Goal: Transaction & Acquisition: Purchase product/service

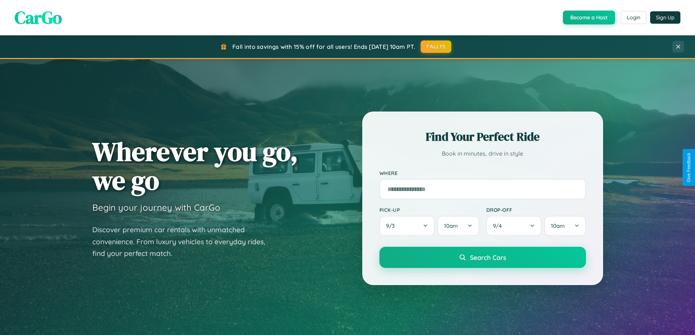
scroll to position [502, 0]
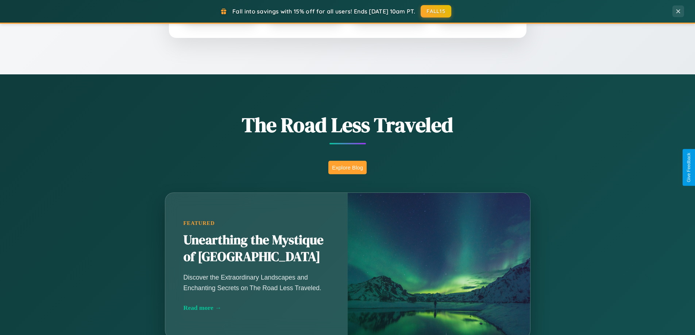
click at [347, 167] on button "Explore Blog" at bounding box center [347, 167] width 38 height 13
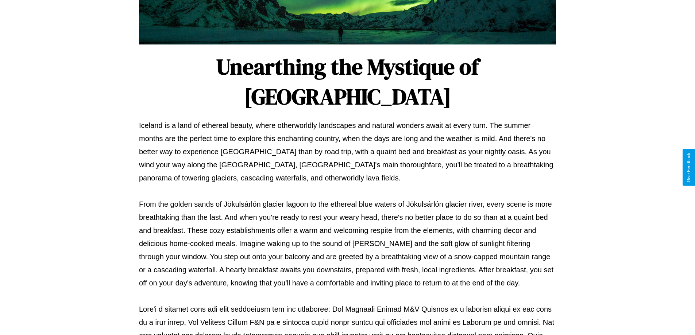
scroll to position [236, 0]
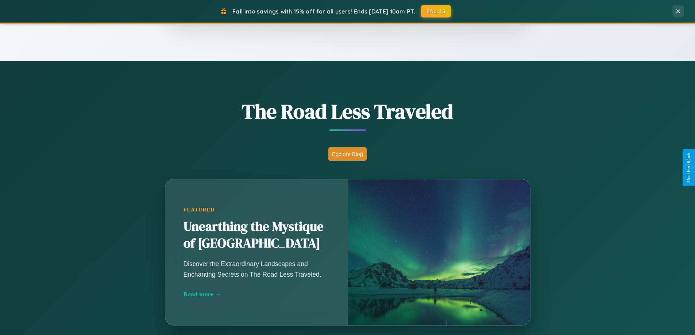
scroll to position [502, 0]
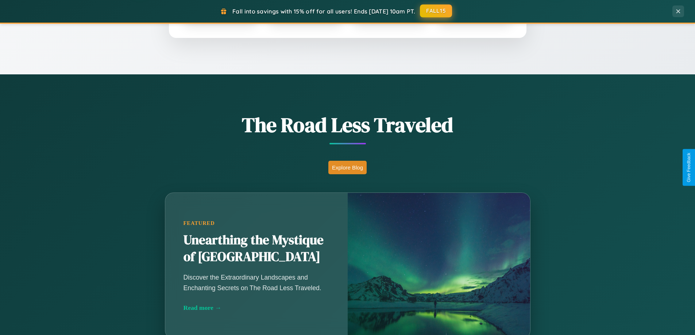
click at [436, 11] on button "FALL15" at bounding box center [436, 10] width 32 height 13
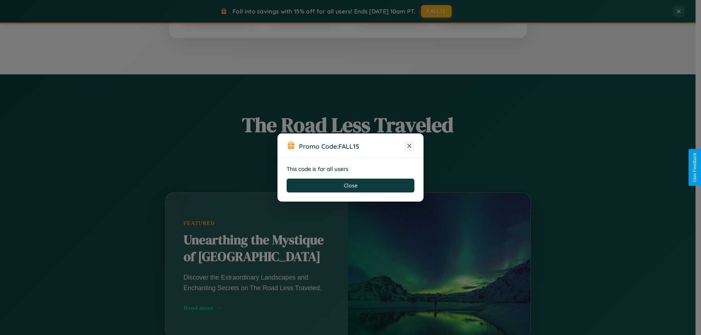
click at [409, 146] on icon at bounding box center [408, 145] width 7 height 7
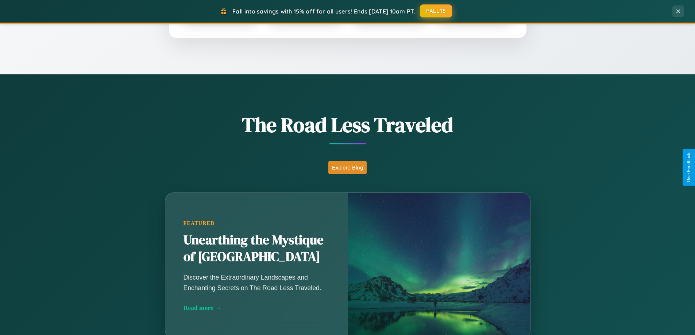
click at [436, 11] on button "FALL15" at bounding box center [436, 10] width 32 height 13
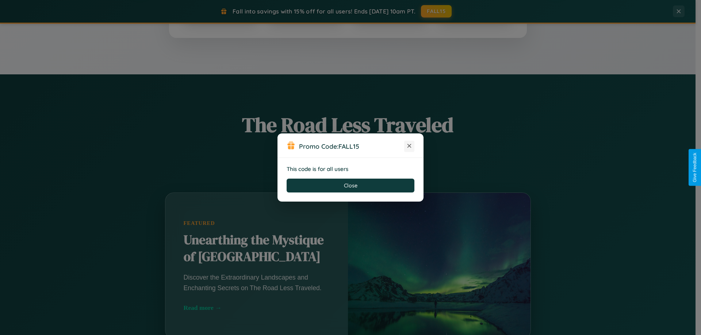
click at [409, 146] on icon at bounding box center [408, 145] width 7 height 7
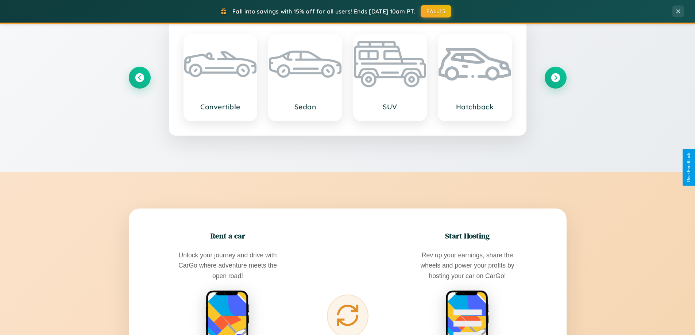
scroll to position [1172, 0]
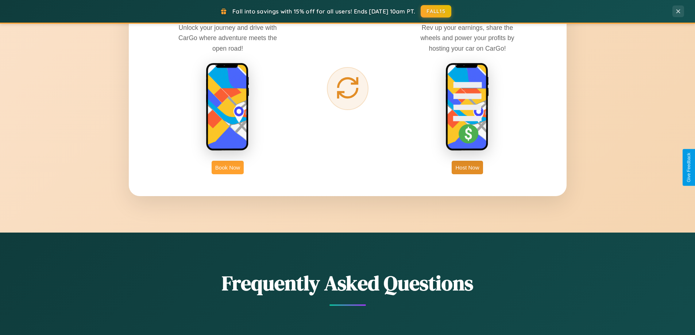
click at [228, 167] on button "Book Now" at bounding box center [228, 167] width 32 height 13
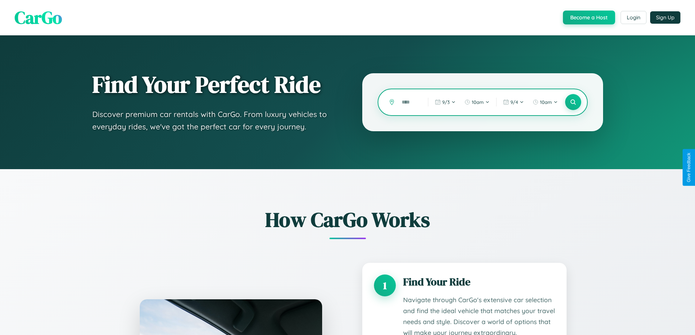
click at [409, 102] on input "text" at bounding box center [409, 102] width 23 height 13
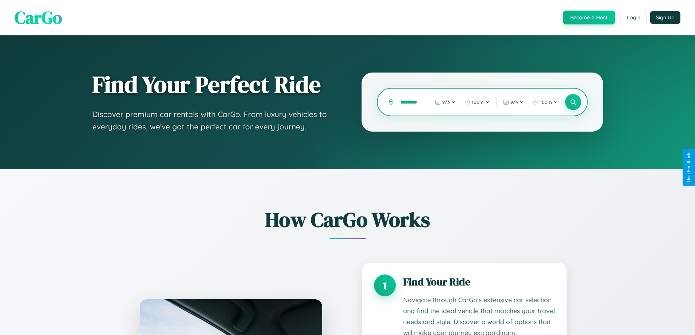
scroll to position [0, 9]
type input "*********"
click at [573, 102] on icon at bounding box center [573, 102] width 7 height 7
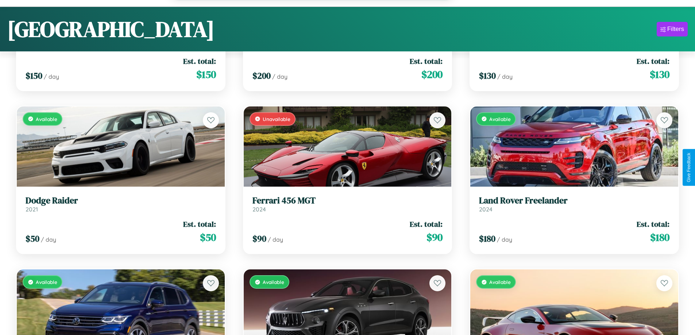
scroll to position [5494, 0]
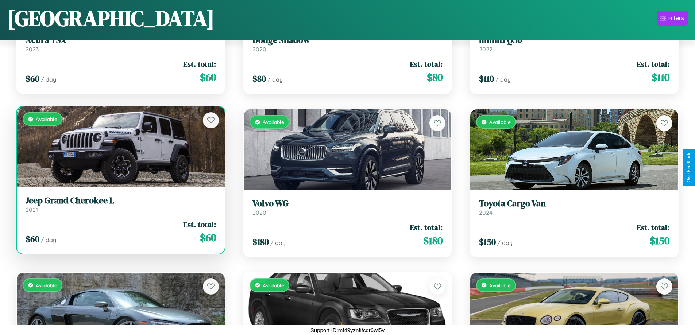
click at [120, 205] on h3 "Jeep Grand Cherokee L" at bounding box center [121, 201] width 190 height 11
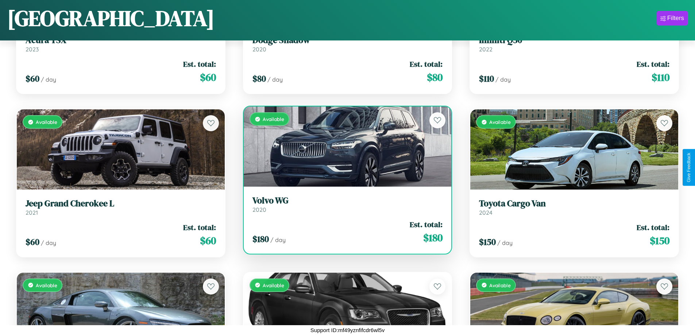
scroll to position [6965, 0]
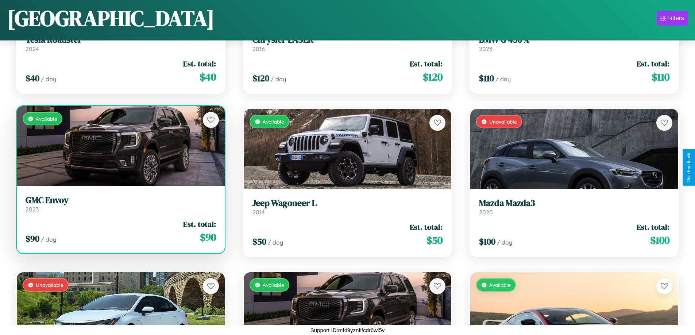
click at [120, 146] on div "Available" at bounding box center [121, 146] width 208 height 80
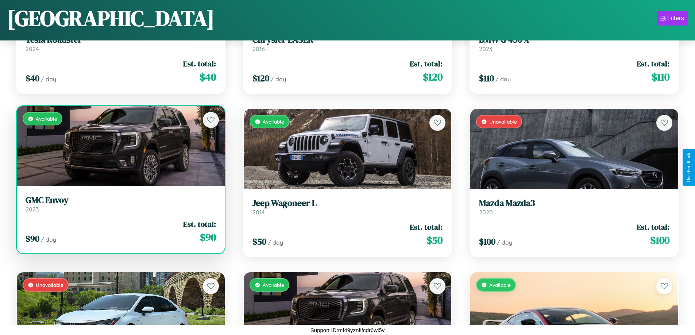
click at [120, 146] on div "Available" at bounding box center [121, 146] width 208 height 80
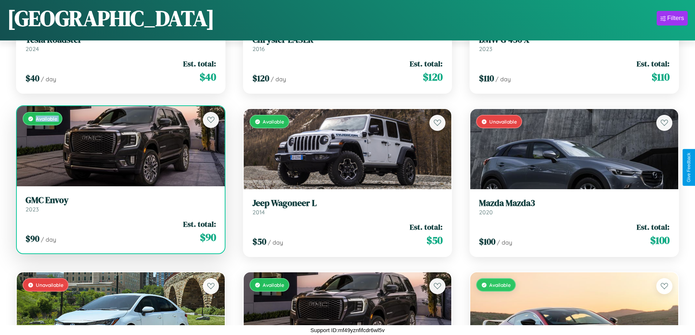
click at [120, 146] on div "Available" at bounding box center [121, 146] width 208 height 80
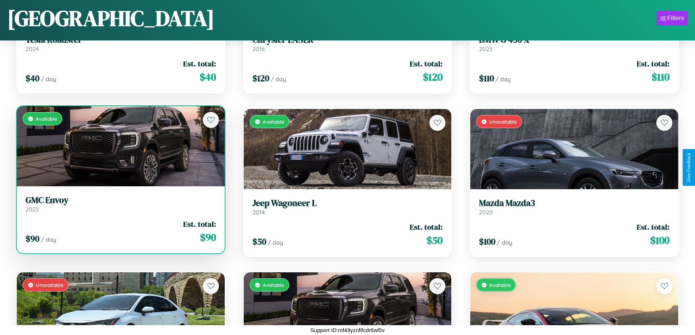
click at [120, 146] on div "Available" at bounding box center [121, 146] width 208 height 80
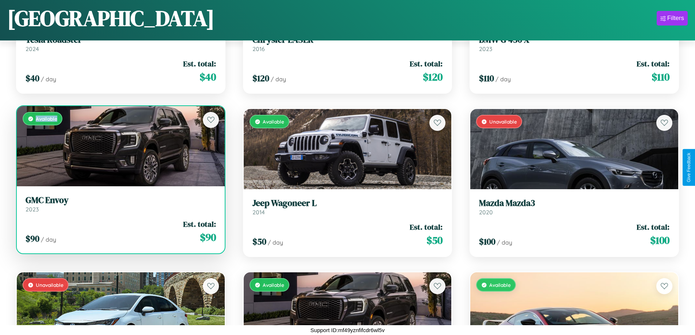
click at [120, 146] on div "Available" at bounding box center [121, 146] width 208 height 80
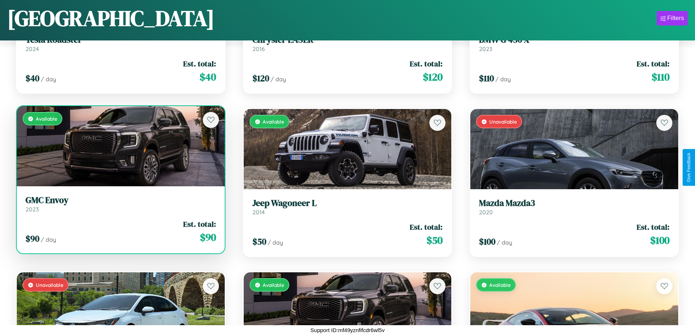
click at [120, 204] on h3 "GMC Envoy" at bounding box center [121, 200] width 190 height 11
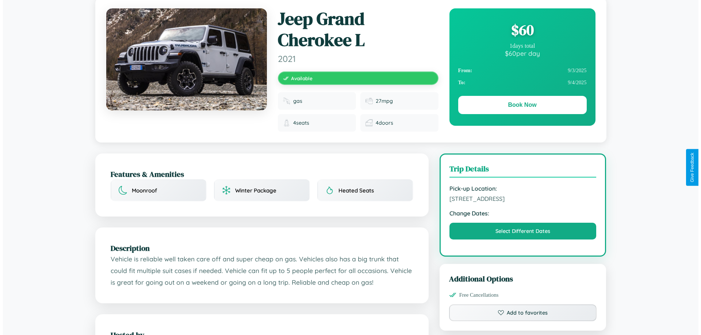
scroll to position [195, 0]
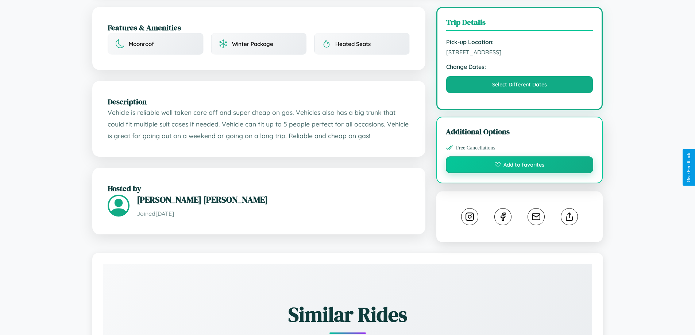
click at [520, 166] on button "Add to favorites" at bounding box center [520, 165] width 148 height 17
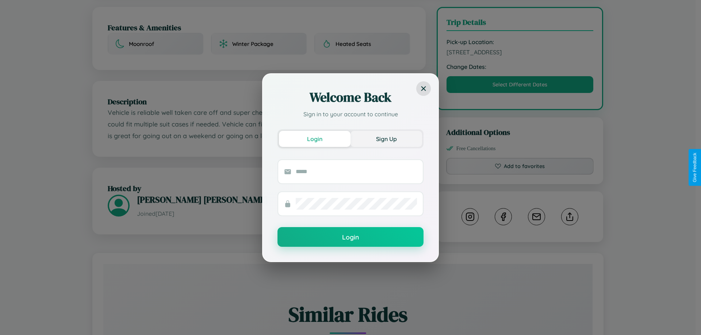
click at [386, 139] on button "Sign Up" at bounding box center [386, 139] width 72 height 16
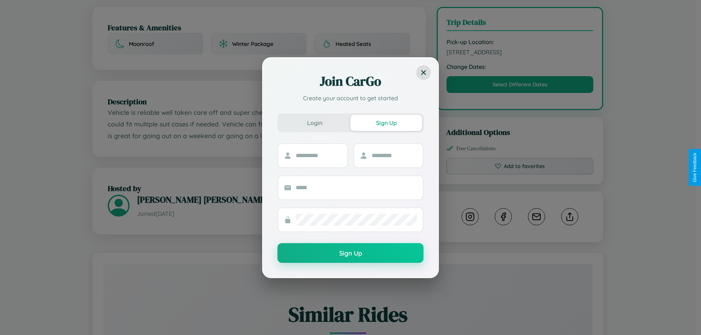
click at [520, 167] on div "Join CarGo Create your account to get started Login Sign Up Sign Up" at bounding box center [350, 167] width 701 height 335
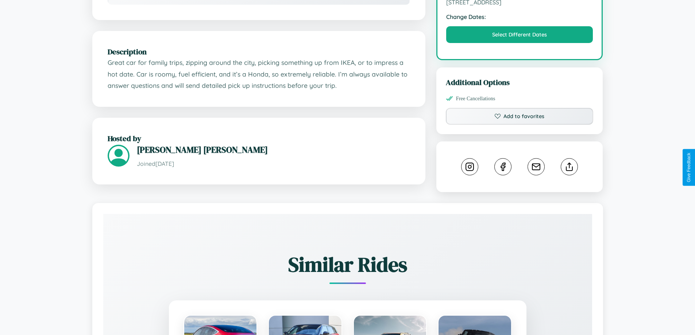
scroll to position [240, 0]
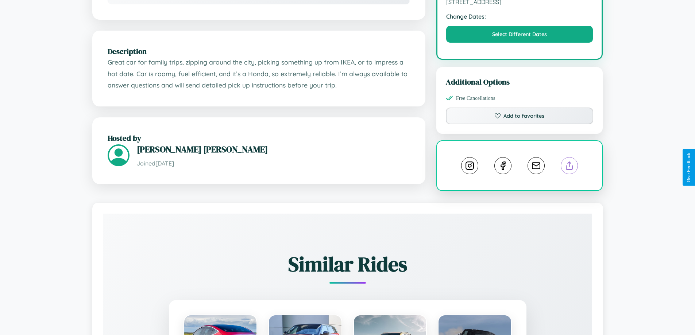
click at [570, 167] on line at bounding box center [570, 164] width 0 height 5
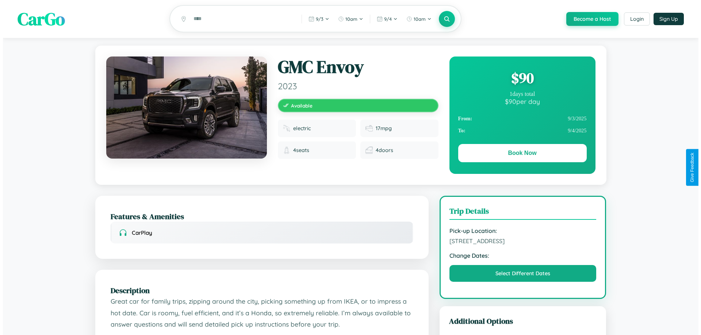
scroll to position [0, 0]
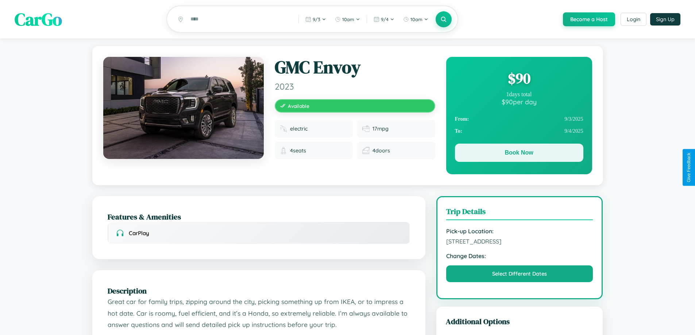
click at [519, 154] on button "Book Now" at bounding box center [519, 153] width 128 height 18
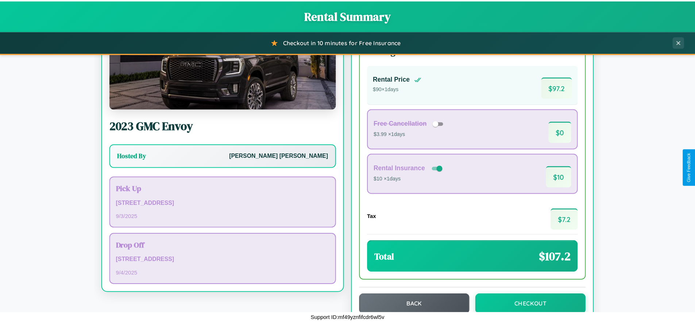
scroll to position [50, 0]
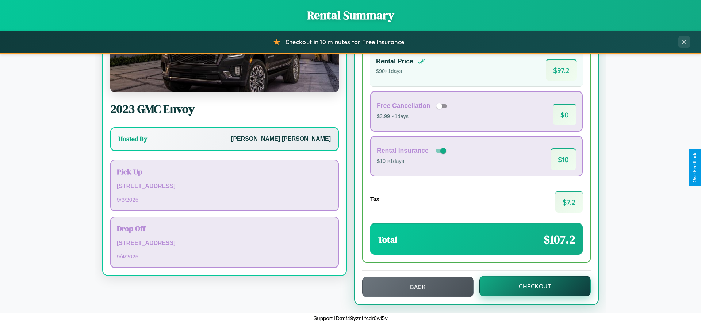
click at [530, 286] on button "Checkout" at bounding box center [534, 286] width 111 height 20
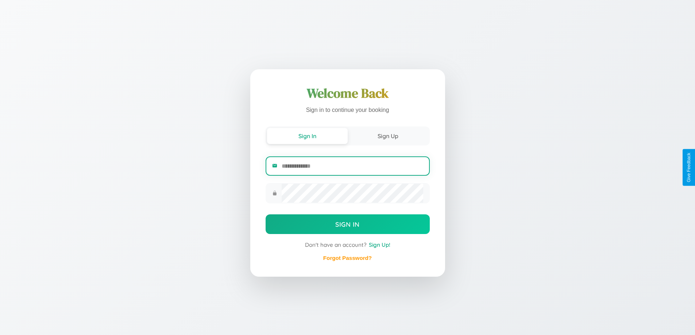
click at [352, 166] on input "email" at bounding box center [352, 166] width 141 height 18
type input "**********"
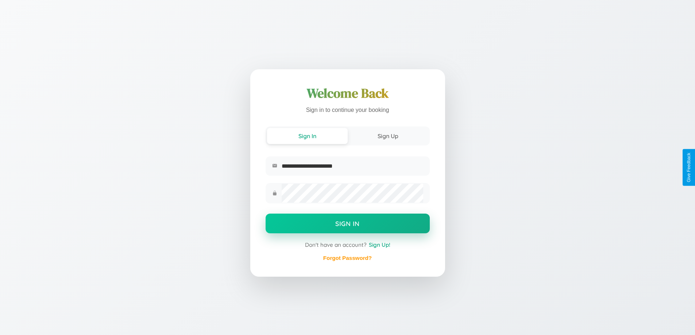
click at [347, 225] on button "Sign In" at bounding box center [348, 224] width 164 height 20
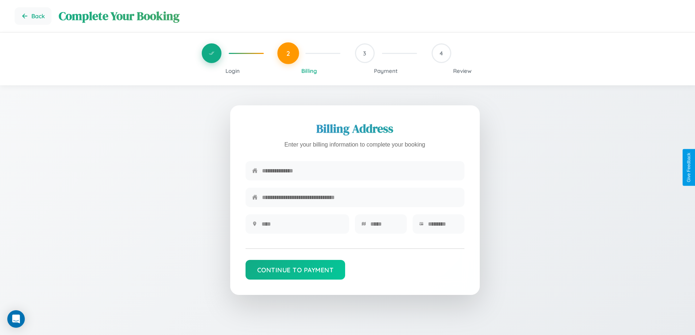
click at [360, 171] on input "text" at bounding box center [360, 171] width 196 height 18
type input "**********"
click at [302, 227] on input "text" at bounding box center [302, 224] width 81 height 18
type input "********"
click at [385, 227] on input "text" at bounding box center [385, 224] width 30 height 18
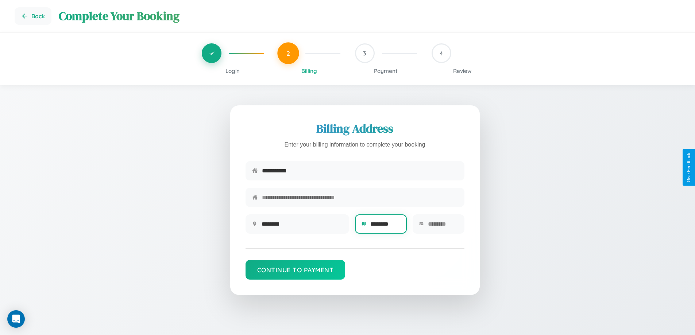
type input "********"
click at [443, 227] on input "text" at bounding box center [443, 224] width 30 height 18
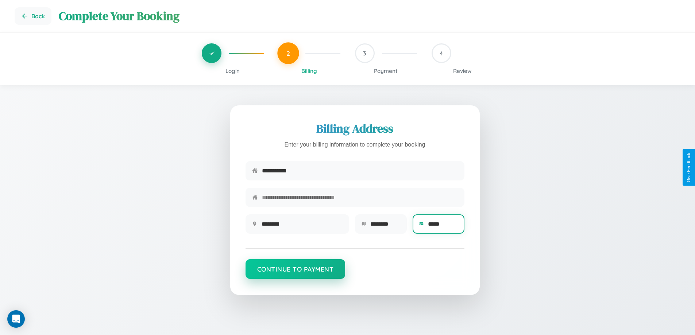
type input "*****"
click at [295, 273] on button "Continue to Payment" at bounding box center [296, 269] width 100 height 20
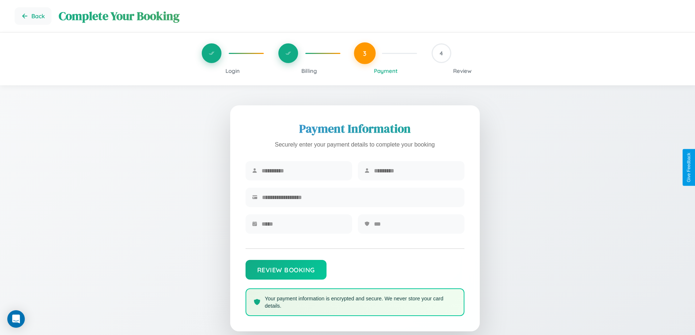
click at [303, 171] on input "text" at bounding box center [304, 171] width 84 height 18
type input "*********"
click at [416, 171] on input "text" at bounding box center [416, 171] width 84 height 18
type input "****"
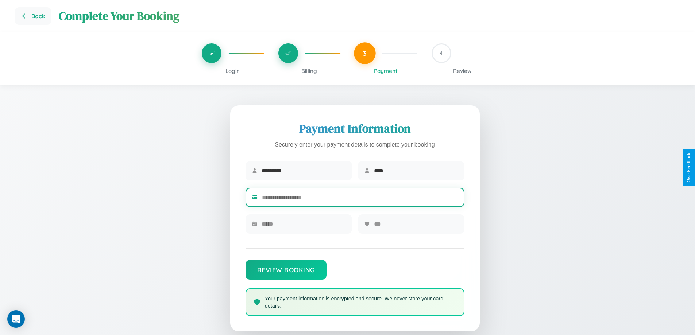
click at [360, 199] on input "text" at bounding box center [360, 198] width 196 height 18
type input "**********"
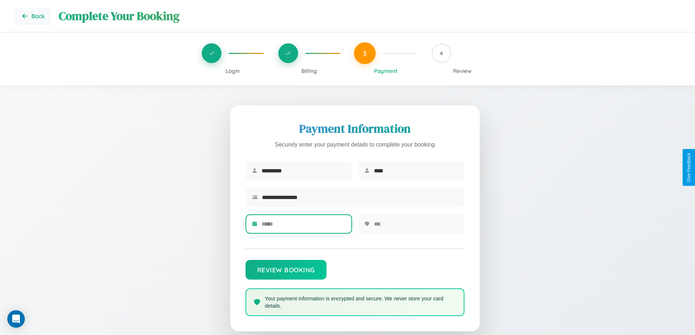
click at [303, 227] on input "text" at bounding box center [304, 224] width 84 height 18
type input "*****"
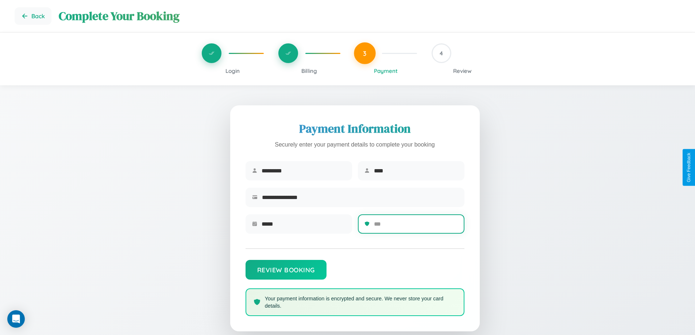
click at [416, 227] on input "text" at bounding box center [416, 224] width 84 height 18
type input "***"
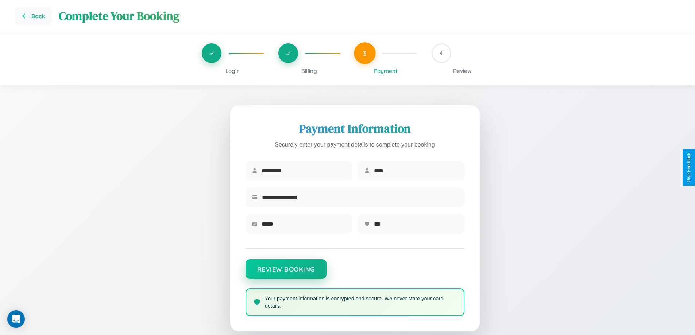
click at [286, 273] on button "Review Booking" at bounding box center [286, 269] width 81 height 20
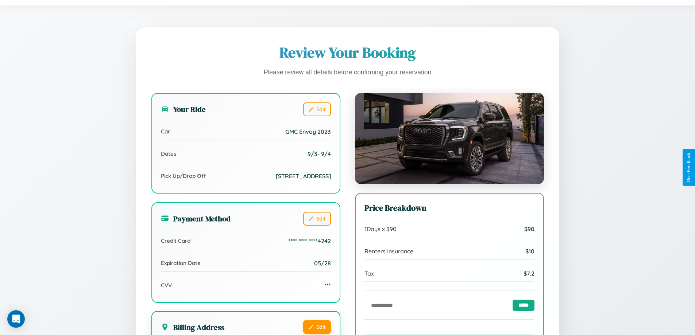
click at [317, 327] on button "Edit" at bounding box center [317, 327] width 28 height 14
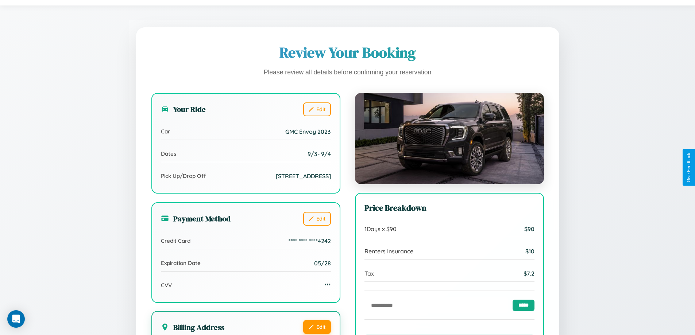
click at [317, 327] on button "Edit" at bounding box center [317, 327] width 28 height 14
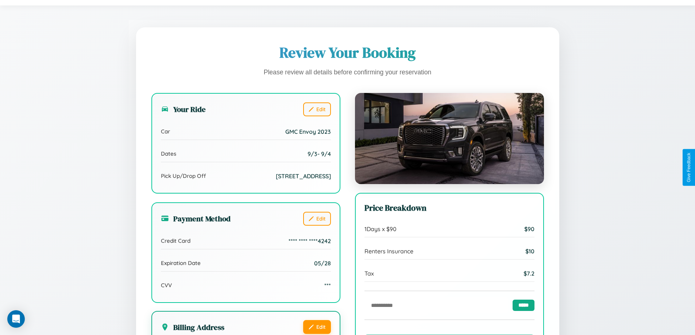
click at [317, 327] on button "Edit" at bounding box center [317, 327] width 28 height 14
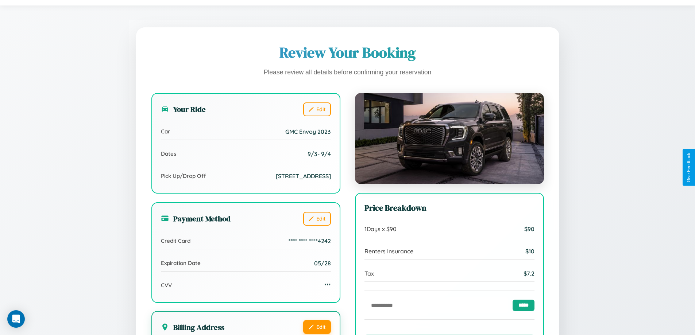
click at [317, 327] on button "Edit" at bounding box center [317, 327] width 28 height 14
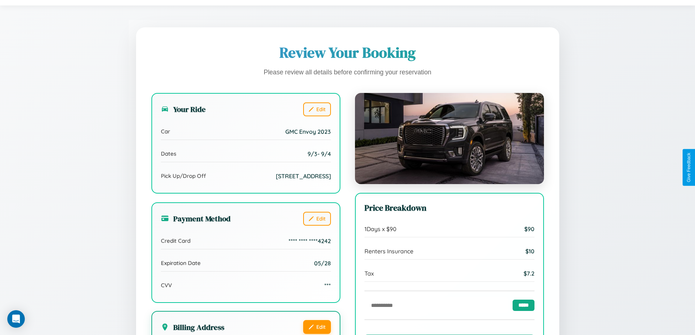
click at [317, 327] on button "Edit" at bounding box center [317, 327] width 28 height 14
